Goal: Task Accomplishment & Management: Manage account settings

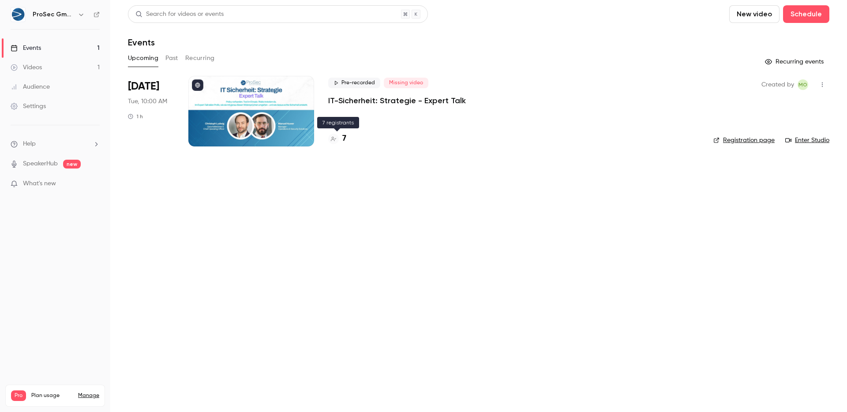
click at [344, 137] on h4 "7" at bounding box center [344, 139] width 4 height 12
click at [351, 97] on p "IT-Sicherheit: Strategie - Expert Talk" at bounding box center [397, 100] width 138 height 11
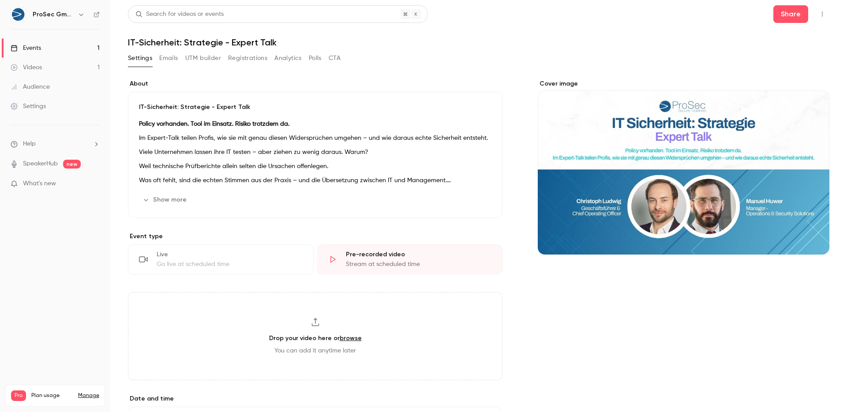
click at [57, 49] on link "Events 1" at bounding box center [55, 47] width 110 height 19
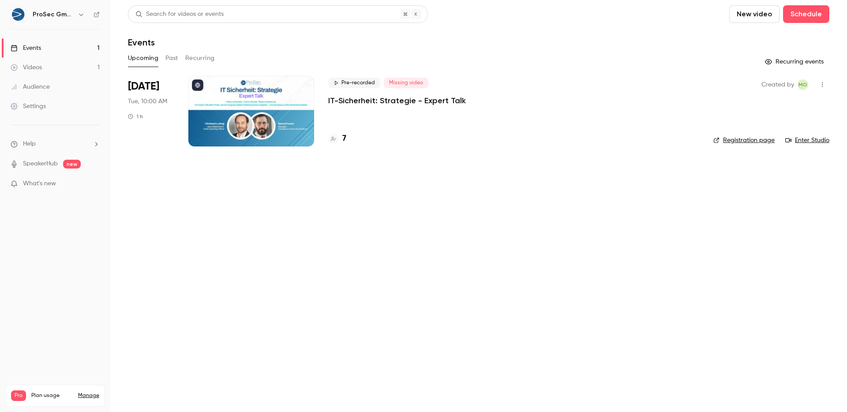
click at [349, 110] on div "Pre-recorded Missing video IT-Sicherheit: Strategie - Expert Talk 7" at bounding box center [513, 111] width 371 height 71
click at [285, 116] on div at bounding box center [251, 111] width 126 height 71
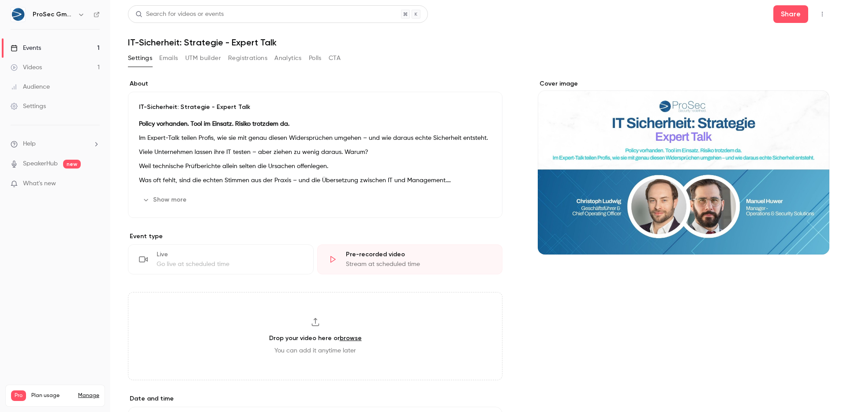
click at [245, 57] on button "Registrations" at bounding box center [247, 58] width 39 height 14
